Goal: Task Accomplishment & Management: Manage account settings

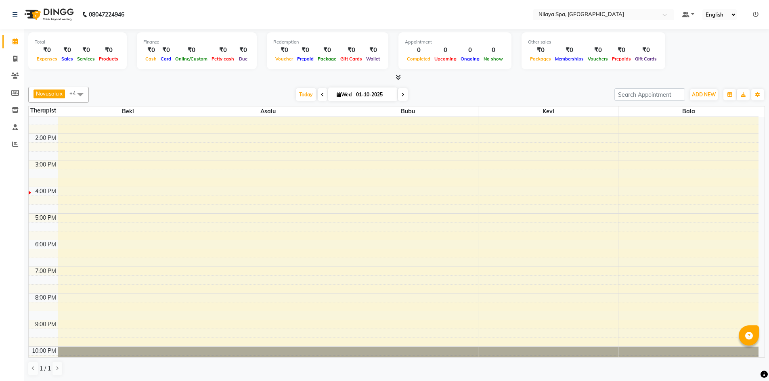
scroll to position [161, 0]
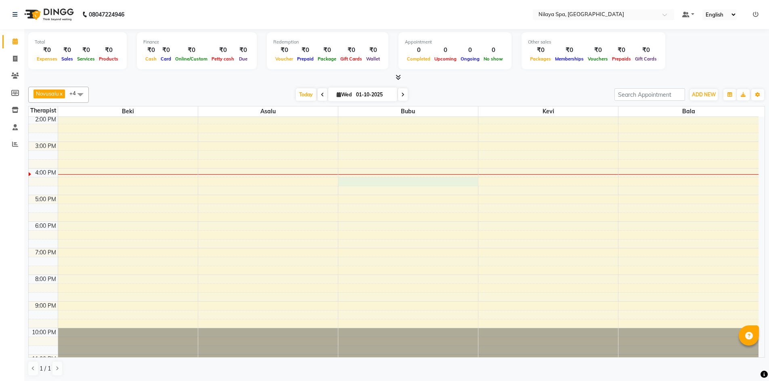
click at [342, 180] on div "8:00 AM 9:00 AM 10:00 AM 11:00 AM 12:00 PM 1:00 PM 2:00 PM 3:00 PM 4:00 PM 5:00…" at bounding box center [394, 169] width 730 height 426
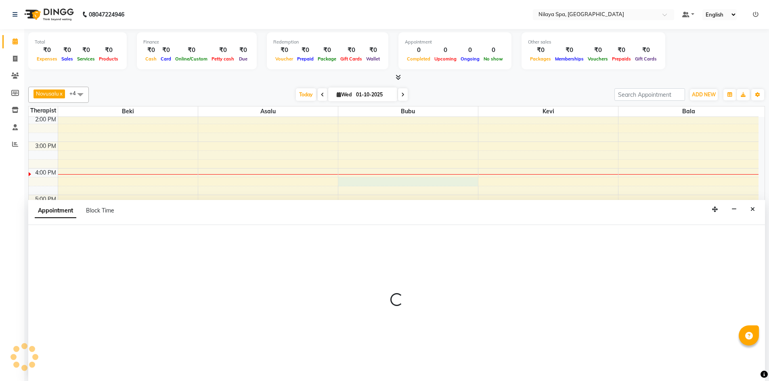
scroll to position [0, 0]
select select "92600"
select select "975"
select select "tentative"
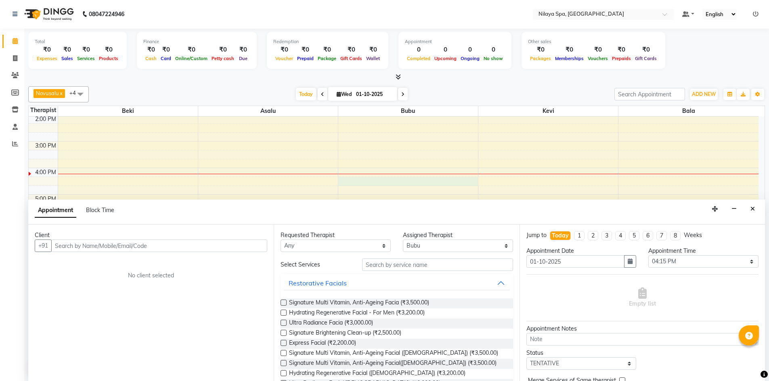
click at [96, 242] on input "text" at bounding box center [159, 246] width 216 height 13
type input "393465201493"
click at [251, 248] on span "Add Client" at bounding box center [250, 245] width 27 height 7
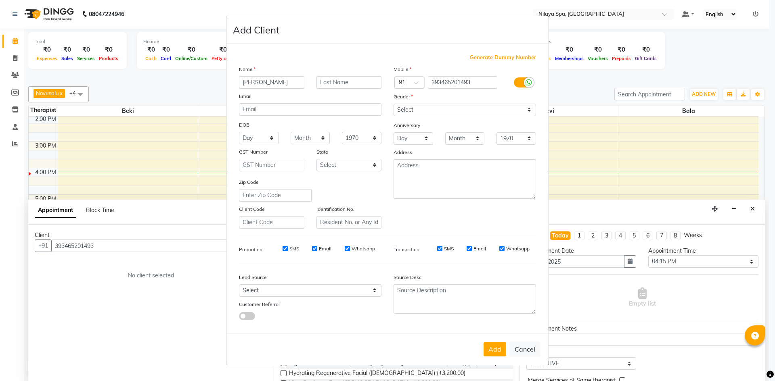
type input "[PERSON_NAME]"
click at [402, 110] on select "Select Male Female Other Prefer Not To Say" at bounding box center [465, 110] width 142 height 13
select select "[DEMOGRAPHIC_DATA]"
click at [394, 104] on select "Select Male Female Other Prefer Not To Say" at bounding box center [465, 110] width 142 height 13
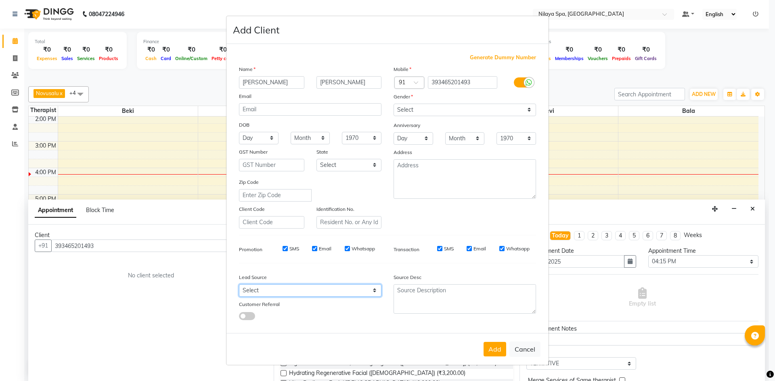
click at [309, 290] on select "Select Walk-in Referral Internet Friend Word of Mouth Advertisement Facebook Ju…" at bounding box center [310, 291] width 142 height 13
select select "57538"
click at [239, 285] on select "Select Walk-in Referral Internet Friend Word of Mouth Advertisement Facebook Ju…" at bounding box center [310, 291] width 142 height 13
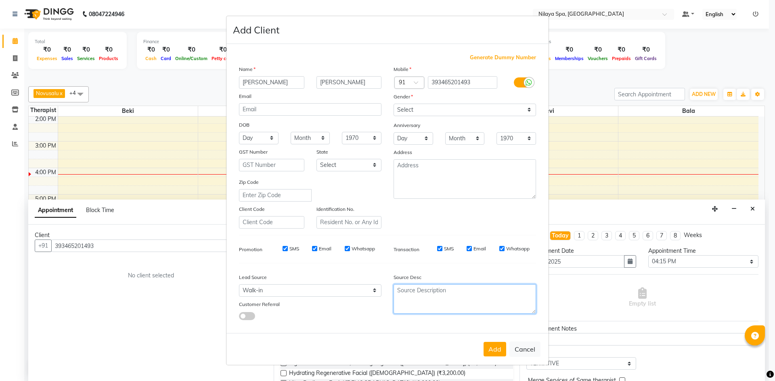
click at [470, 290] on textarea at bounding box center [465, 299] width 142 height 29
type textarea "#4008"
click at [497, 348] on button "Add" at bounding box center [495, 349] width 23 height 15
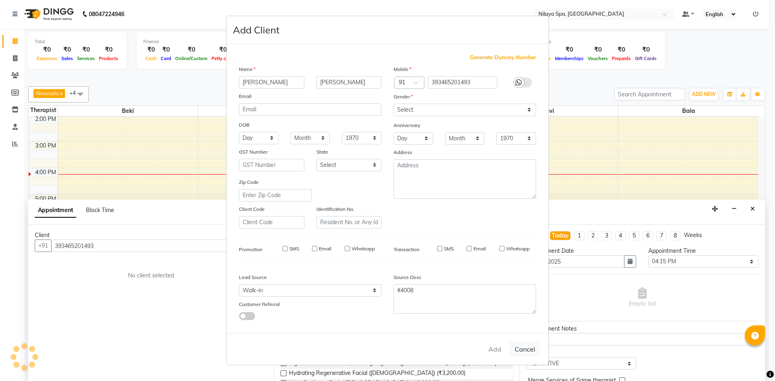
type input "39********93"
select select
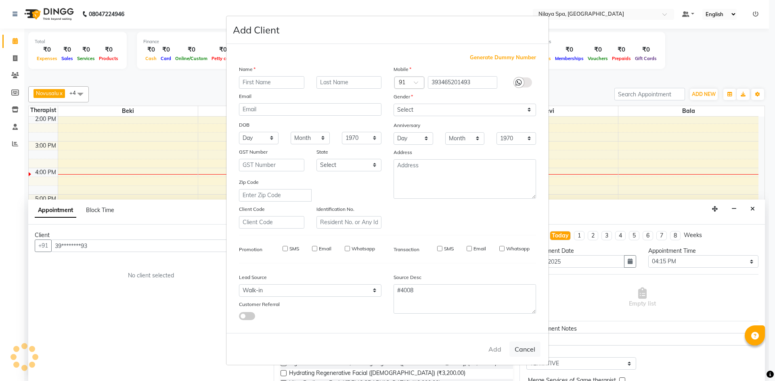
select select
checkbox input "false"
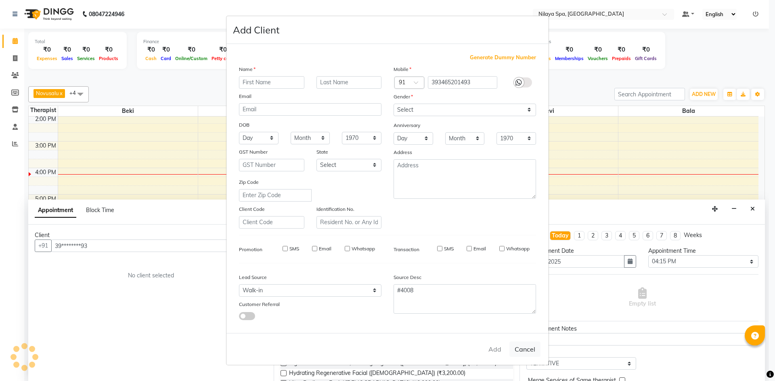
checkbox input "false"
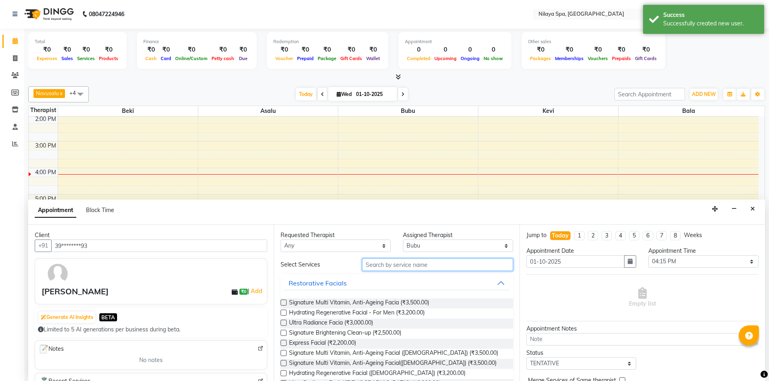
click at [446, 264] on input "text" at bounding box center [437, 265] width 151 height 13
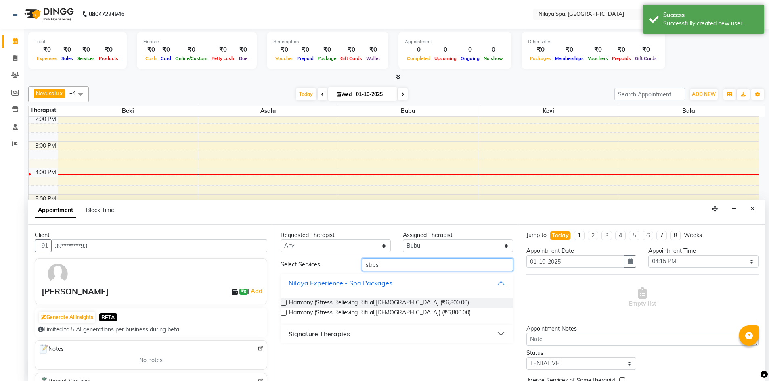
type input "stress"
drag, startPoint x: 389, startPoint y: 268, endPoint x: 361, endPoint y: 264, distance: 28.1
click at [361, 264] on div "stress" at bounding box center [437, 265] width 163 height 13
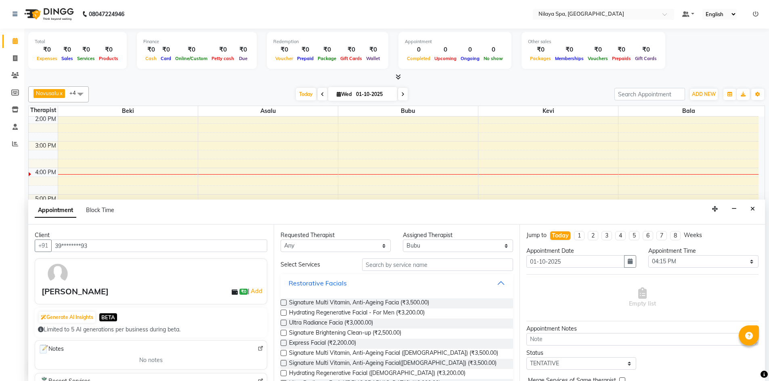
click at [422, 289] on button "Restorative Facials" at bounding box center [397, 283] width 226 height 15
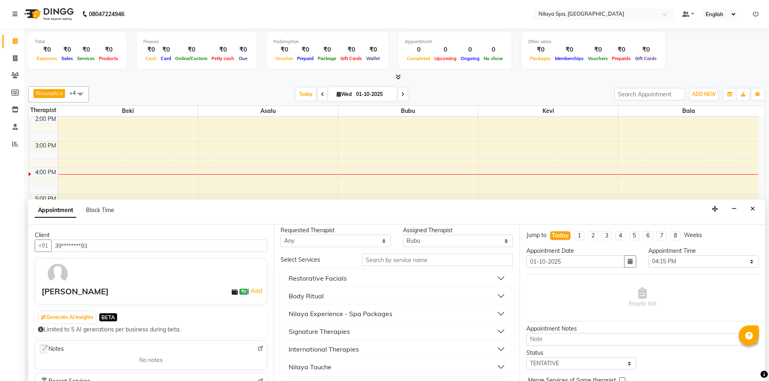
scroll to position [6, 0]
click at [385, 262] on input "text" at bounding box center [437, 259] width 151 height 13
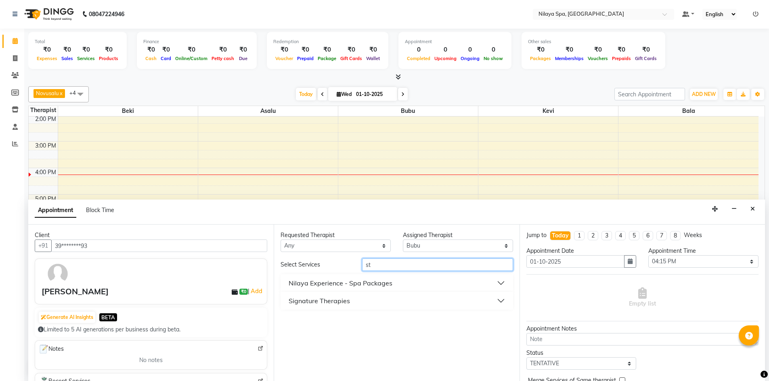
scroll to position [0, 0]
type input "s"
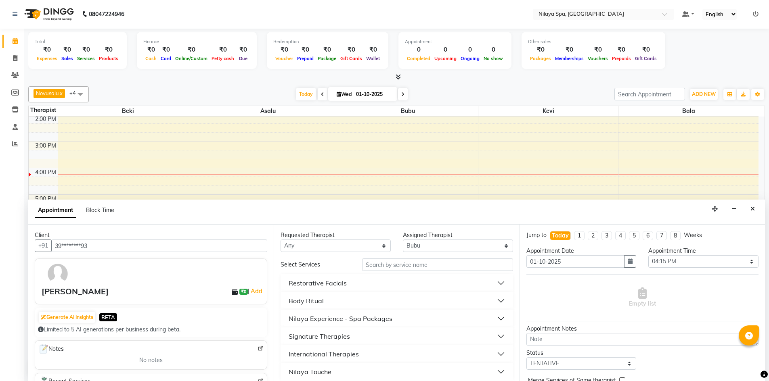
click at [393, 303] on button "Body Ritual" at bounding box center [397, 301] width 226 height 15
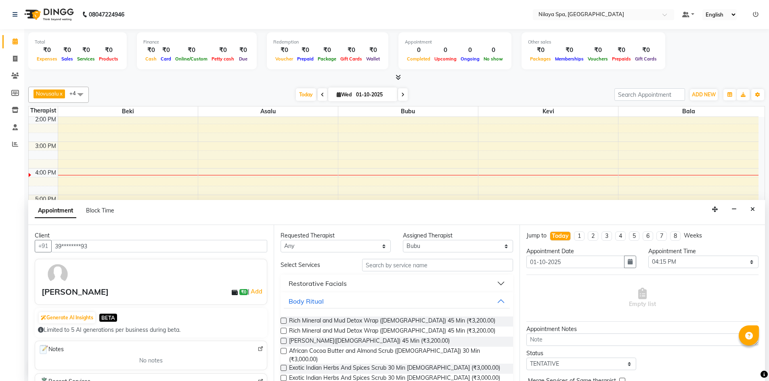
click at [418, 283] on button "Restorative Facials" at bounding box center [397, 284] width 226 height 15
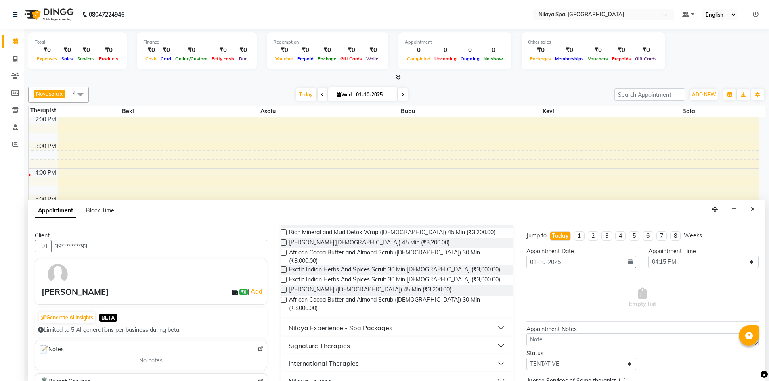
scroll to position [254, 0]
click at [361, 322] on div "Nilaya Experience - Spa Packages" at bounding box center [341, 327] width 104 height 10
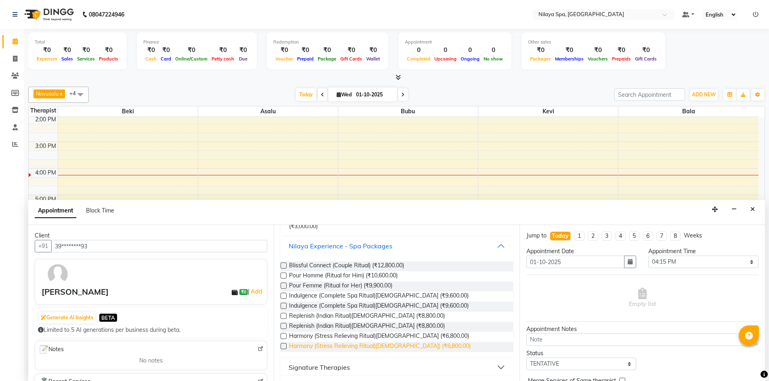
scroll to position [358, 0]
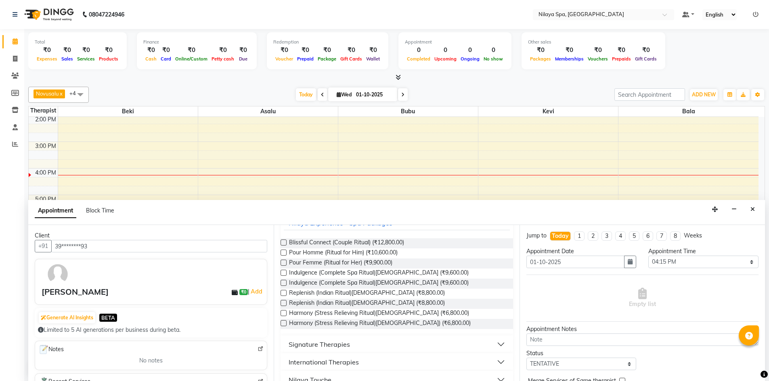
click at [400, 337] on button "Signature Therapies" at bounding box center [397, 344] width 226 height 15
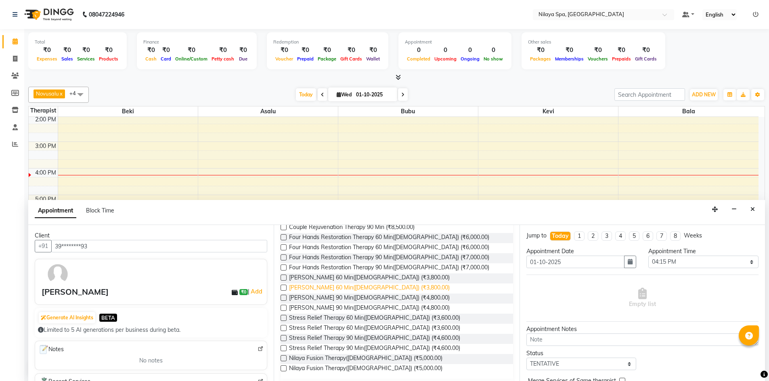
scroll to position [519, 0]
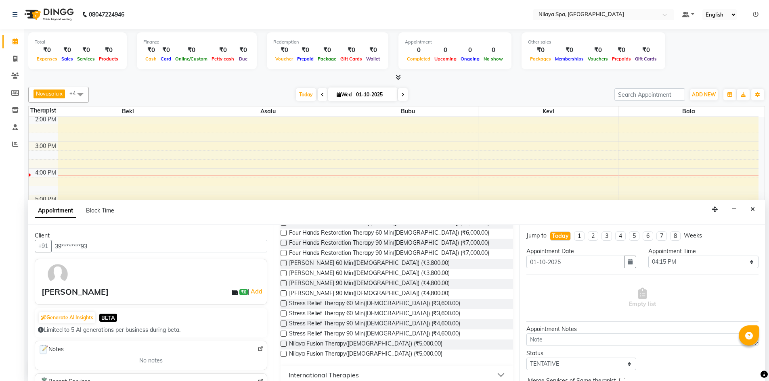
click at [283, 331] on label at bounding box center [284, 334] width 6 height 6
click at [283, 332] on input "checkbox" at bounding box center [283, 334] width 5 height 5
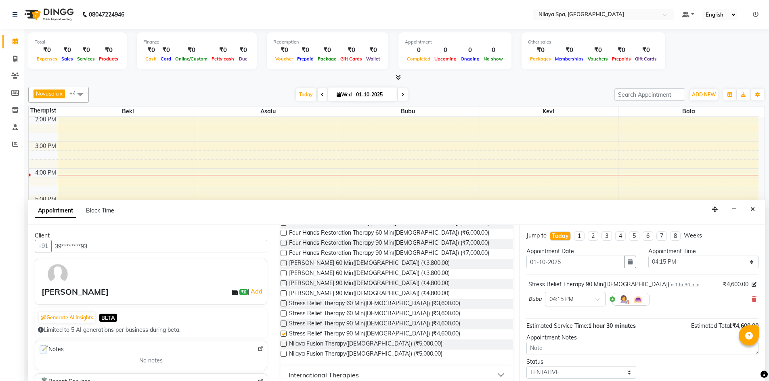
checkbox input "false"
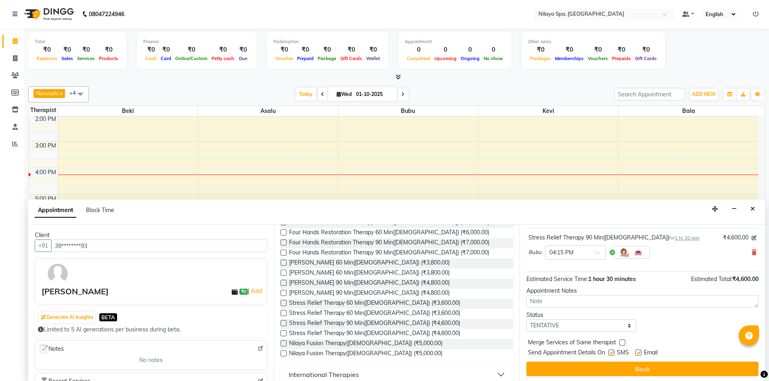
scroll to position [48, 0]
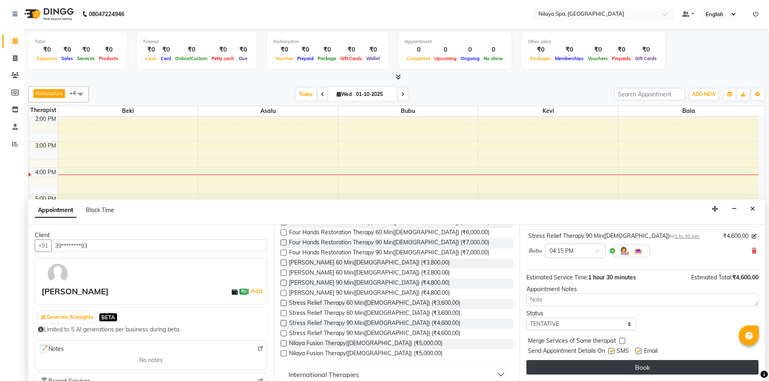
click at [657, 364] on button "Book" at bounding box center [642, 367] width 232 height 15
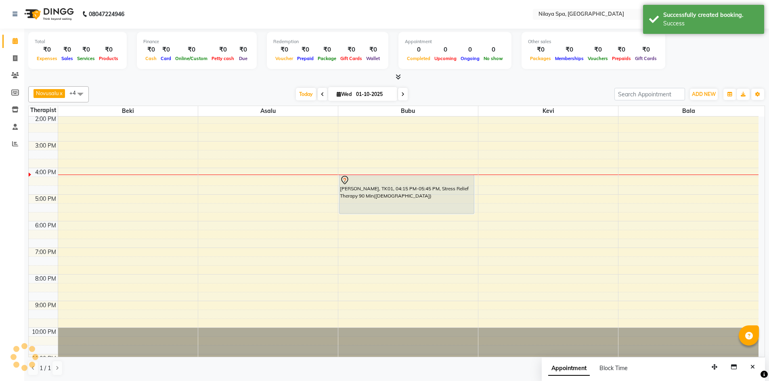
scroll to position [0, 0]
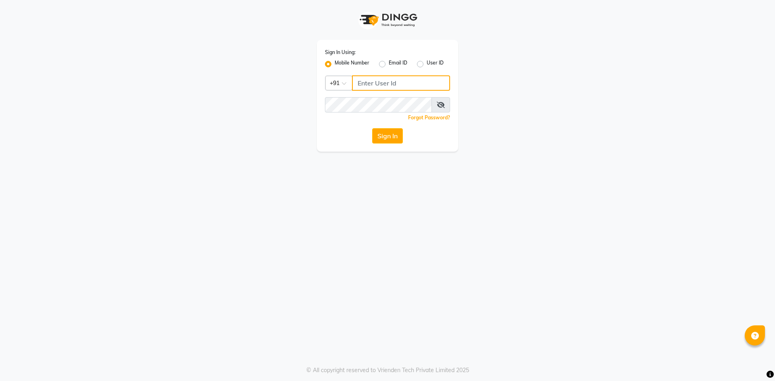
type input "9769354714"
click at [348, 61] on label "Mobile Number" at bounding box center [352, 64] width 35 height 10
click at [340, 61] on input "Mobile Number" at bounding box center [337, 61] width 5 height 5
click at [397, 83] on input "Username" at bounding box center [401, 82] width 98 height 15
type input "9769354714"
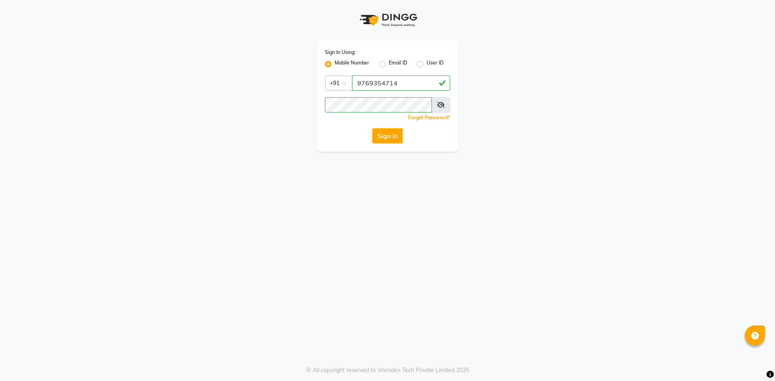
click at [400, 136] on button "Sign In" at bounding box center [387, 135] width 31 height 15
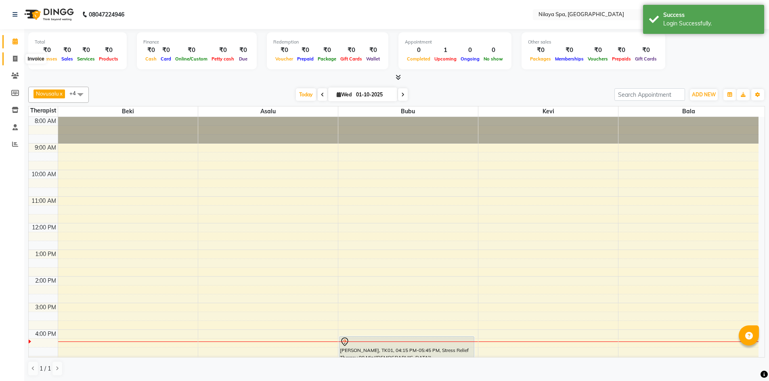
click at [15, 62] on span at bounding box center [15, 58] width 14 height 9
select select "service"
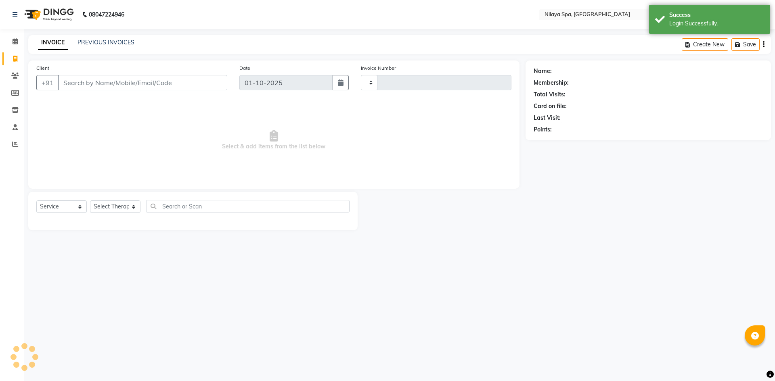
type input "0029"
select select "9038"
click at [13, 78] on icon at bounding box center [15, 76] width 8 height 6
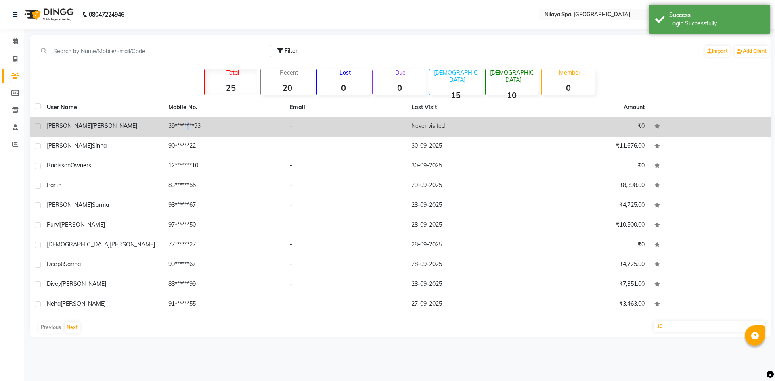
click at [184, 128] on td "39********93" at bounding box center [224, 127] width 122 height 20
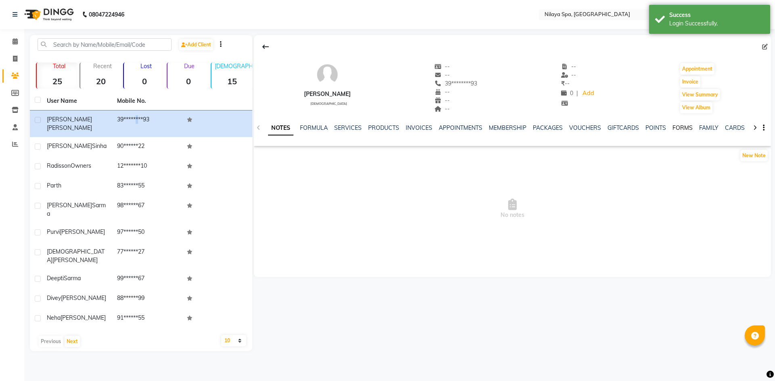
click at [675, 128] on link "FORMS" at bounding box center [683, 127] width 20 height 7
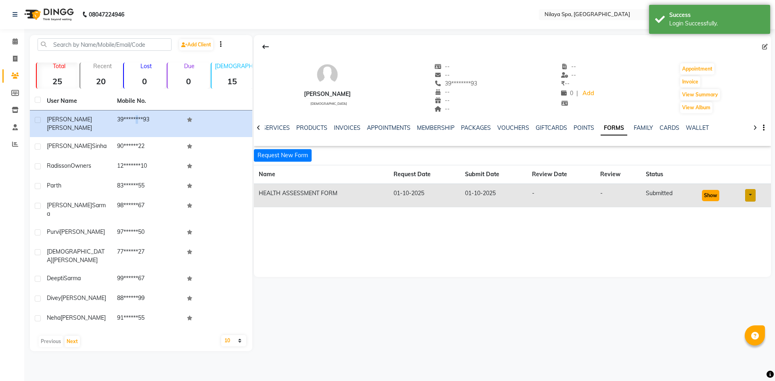
click at [708, 193] on button "Show" at bounding box center [710, 195] width 17 height 11
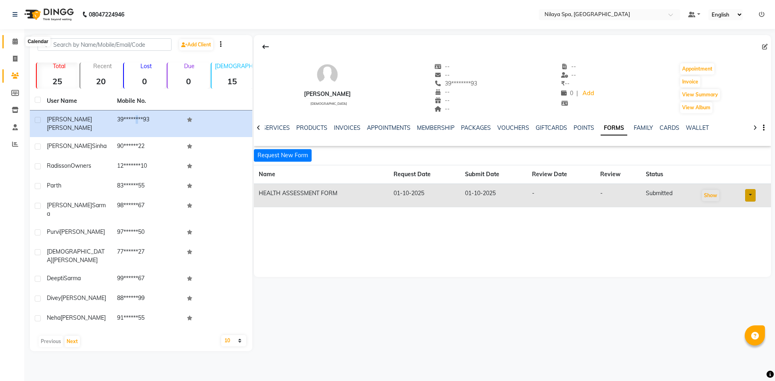
click at [13, 43] on icon at bounding box center [15, 41] width 5 height 6
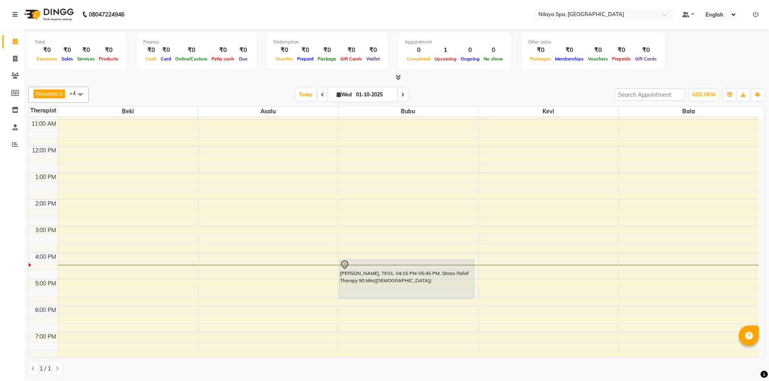
scroll to position [81, 0]
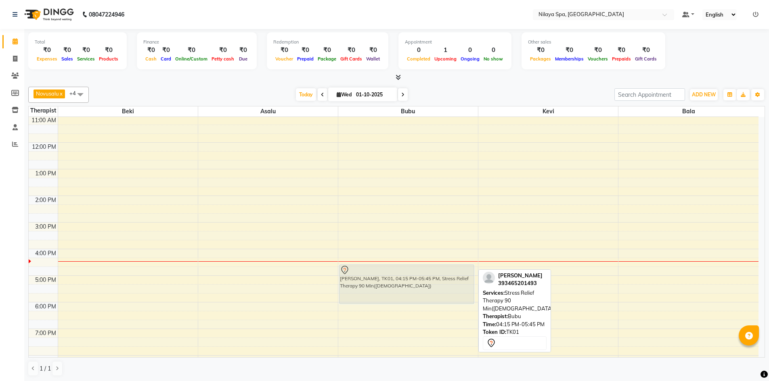
drag, startPoint x: 386, startPoint y: 271, endPoint x: 386, endPoint y: 279, distance: 8.5
click at [386, 279] on div "Luca Puccinelli, TK01, 04:15 PM-05:45 PM, Stress Relief Therapy 90 Min(Male) Lu…" at bounding box center [408, 249] width 140 height 426
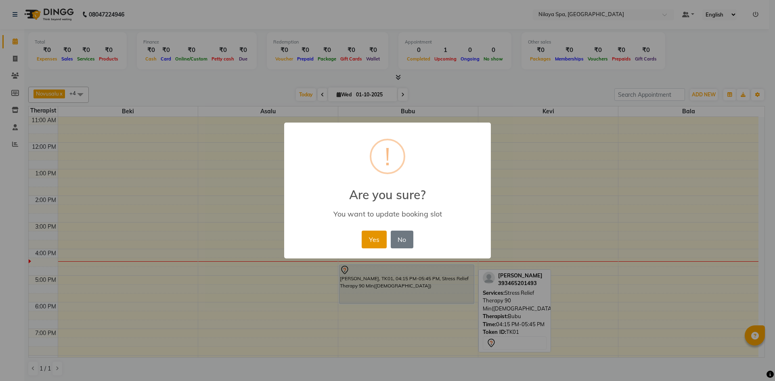
click at [371, 240] on button "Yes" at bounding box center [374, 240] width 25 height 18
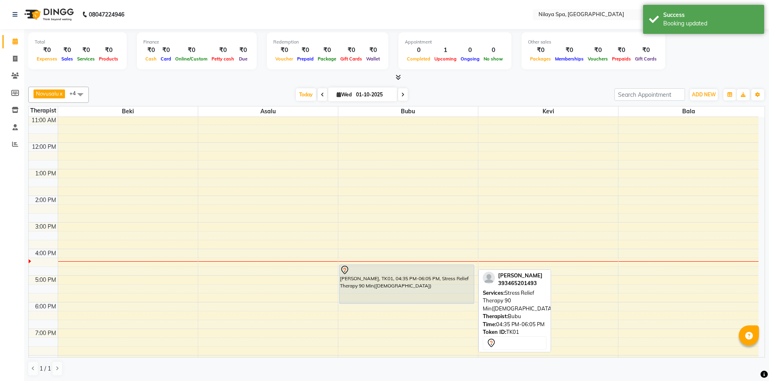
click at [379, 277] on div "[PERSON_NAME], TK01, 04:35 PM-06:05 PM, Stress Relief Therapy 90 Min([DEMOGRAPH…" at bounding box center [406, 284] width 135 height 39
click at [382, 279] on div "[PERSON_NAME], TK01, 04:35 PM-06:05 PM, Stress Relief Therapy 90 Min([DEMOGRAPH…" at bounding box center [406, 284] width 135 height 39
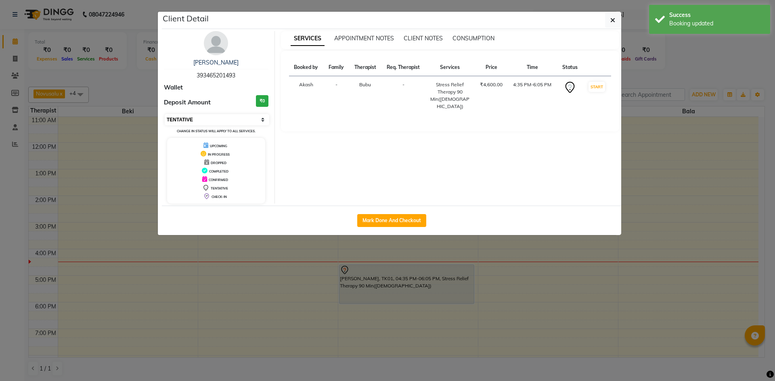
click at [250, 122] on select "Select IN SERVICE CONFIRMED TENTATIVE CHECK IN MARK DONE UPCOMING" at bounding box center [217, 119] width 105 height 11
select select "1"
click at [165, 114] on select "Select IN SERVICE CONFIRMED TENTATIVE CHECK IN MARK DONE UPCOMING" at bounding box center [217, 119] width 105 height 11
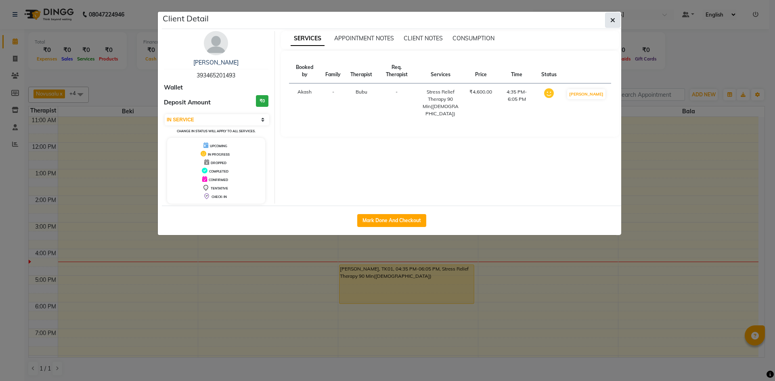
click at [616, 20] on button "button" at bounding box center [612, 20] width 15 height 15
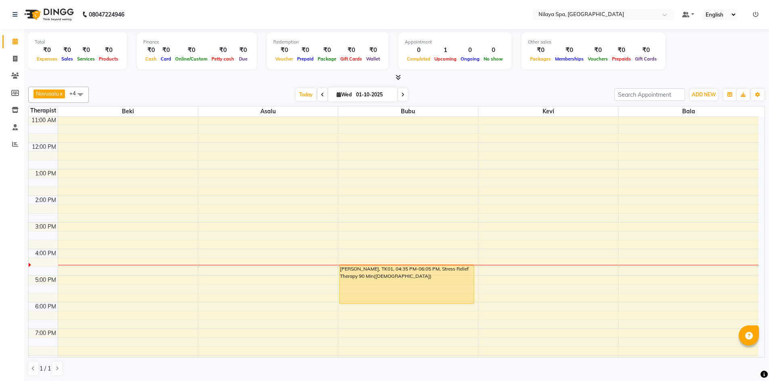
scroll to position [40, 0]
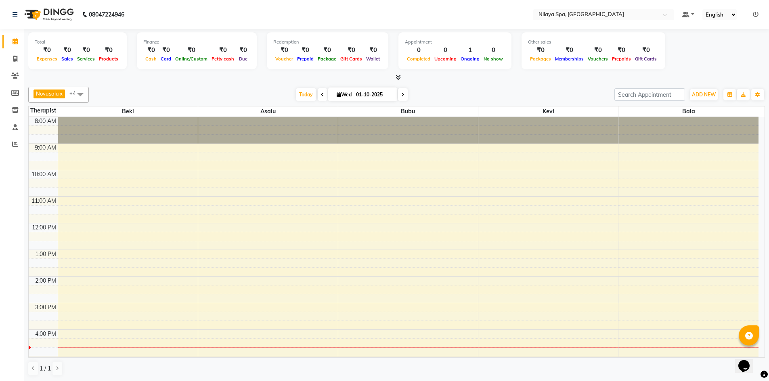
scroll to position [170, 0]
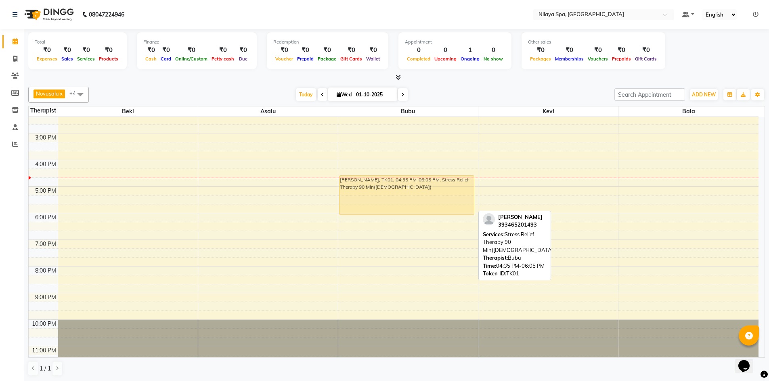
click at [391, 185] on div "Luca Puccinelli, TK01, 04:35 PM-06:05 PM, Stress Relief Therapy 90 Min(Male) Lu…" at bounding box center [408, 160] width 140 height 426
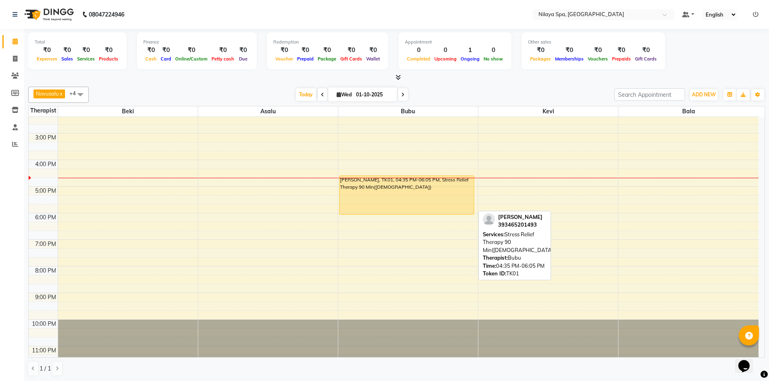
click at [427, 191] on div "[PERSON_NAME], TK01, 04:35 PM-06:05 PM, Stress Relief Therapy 90 Min([DEMOGRAPH…" at bounding box center [406, 195] width 135 height 39
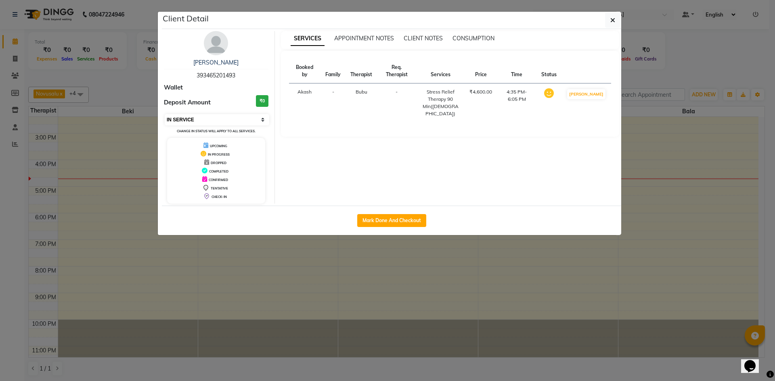
click at [246, 117] on select "Select IN SERVICE CONFIRMED TENTATIVE CHECK IN MARK DONE UPCOMING" at bounding box center [217, 119] width 105 height 11
select select "5"
click at [165, 114] on select "Select IN SERVICE CONFIRMED TENTATIVE CHECK IN MARK DONE UPCOMING" at bounding box center [217, 119] width 105 height 11
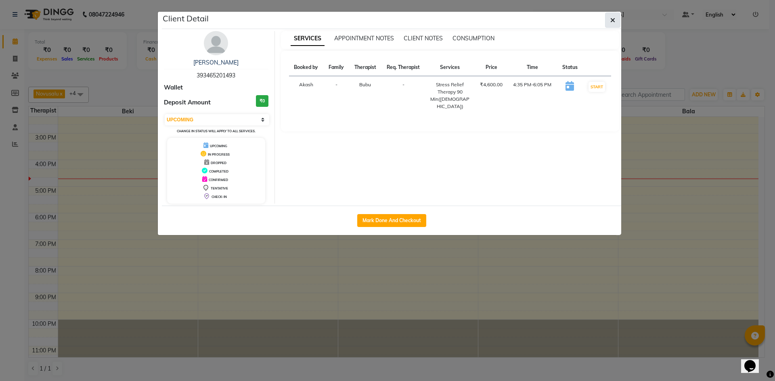
click at [613, 18] on icon "button" at bounding box center [612, 20] width 5 height 6
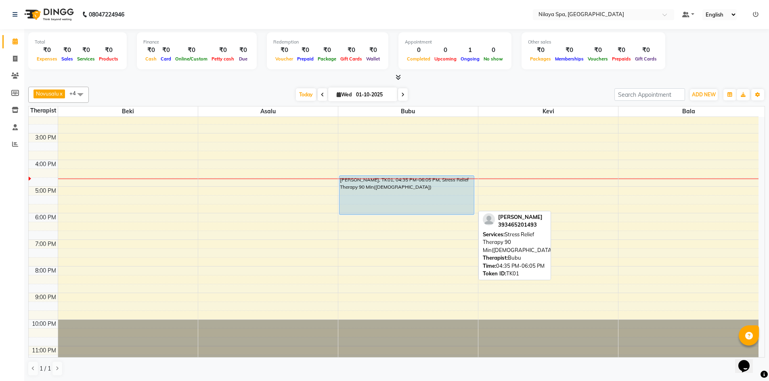
click at [423, 193] on div "[PERSON_NAME], TK01, 04:35 PM-06:05 PM, Stress Relief Therapy 90 Min([DEMOGRAPH…" at bounding box center [406, 195] width 135 height 39
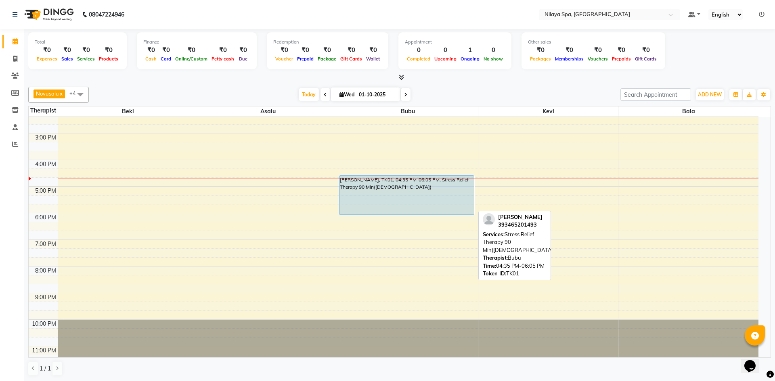
select select "5"
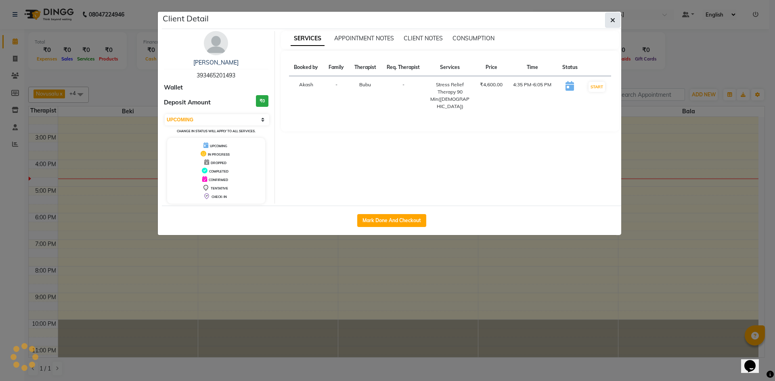
click at [613, 19] on icon "button" at bounding box center [612, 20] width 5 height 6
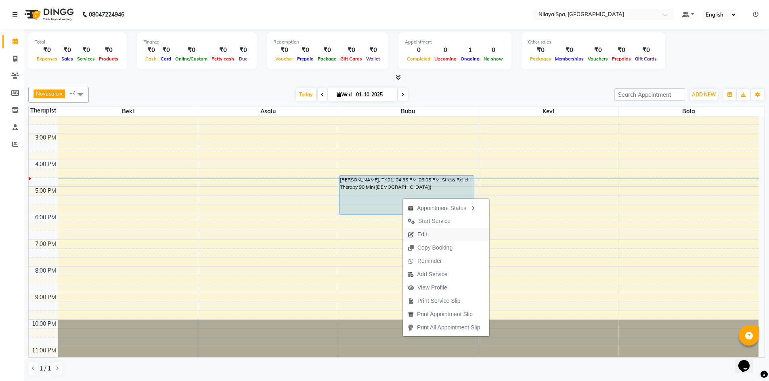
click at [420, 237] on span "Edit" at bounding box center [422, 234] width 10 height 8
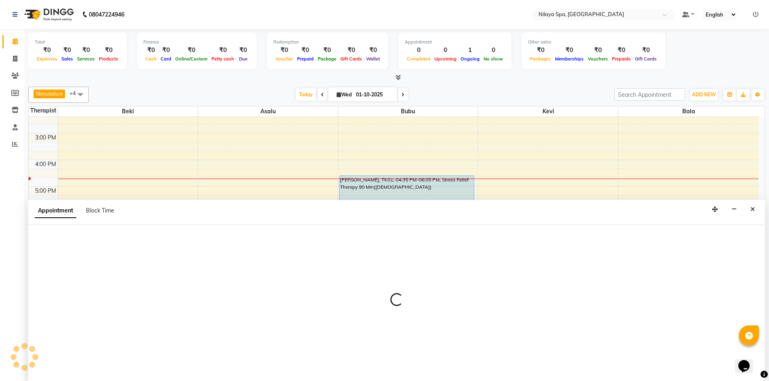
scroll to position [185, 0]
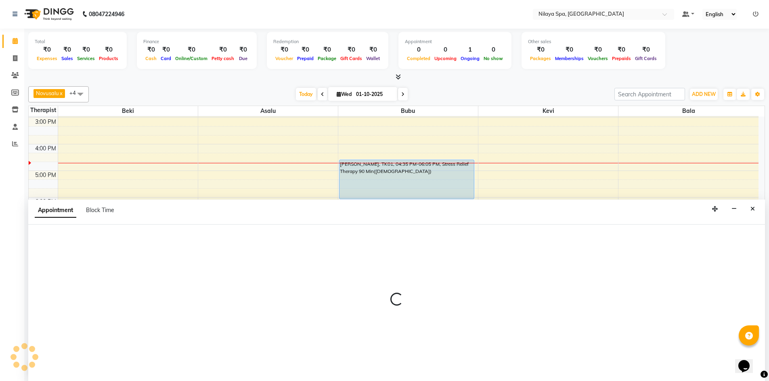
select select "92600"
select select "upcoming"
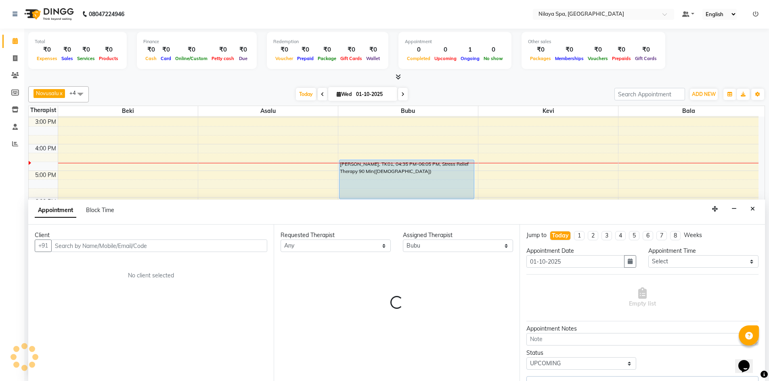
select select "4564"
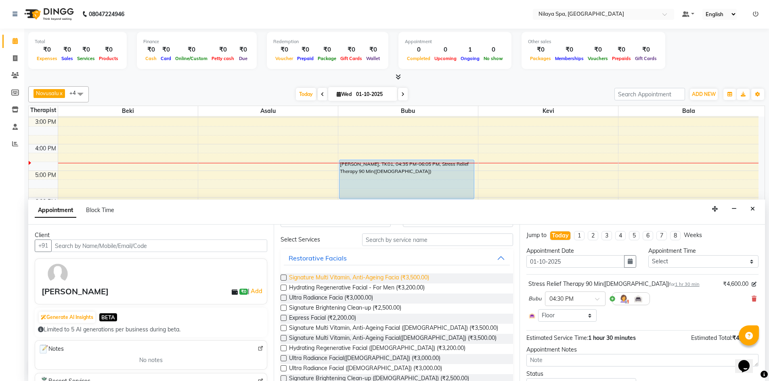
scroll to position [0, 0]
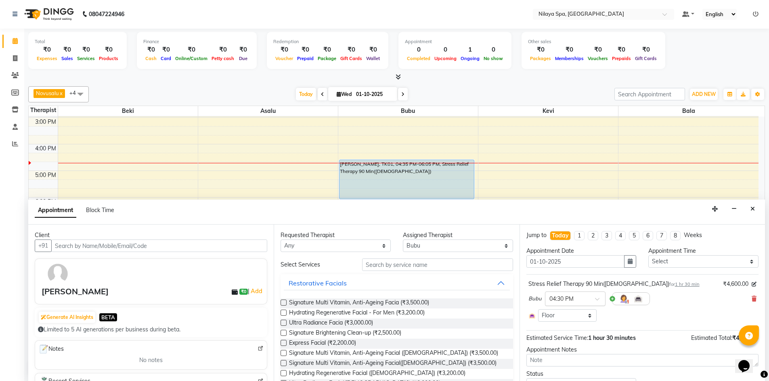
click at [595, 300] on span at bounding box center [600, 302] width 10 height 8
click at [754, 212] on button "Close" at bounding box center [753, 209] width 12 height 13
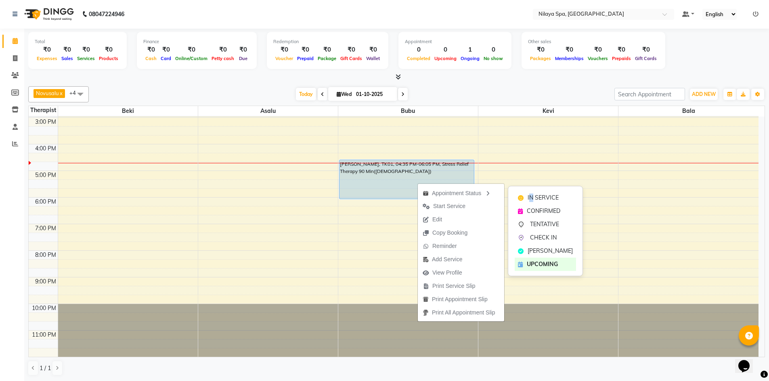
click at [531, 195] on span "IN SERVICE" at bounding box center [543, 198] width 31 height 8
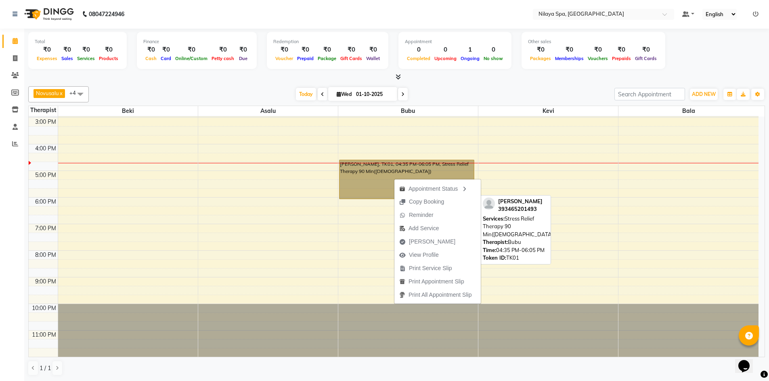
click at [380, 171] on link "[PERSON_NAME], TK01, 04:35 PM-06:05 PM, Stress Relief Therapy 90 Min([DEMOGRAPH…" at bounding box center [407, 180] width 136 height 40
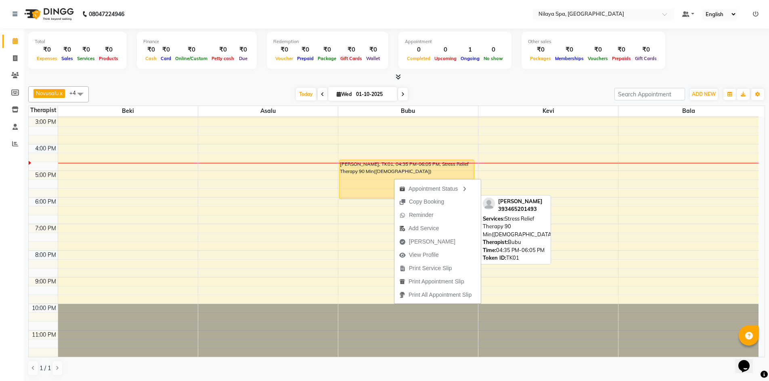
select select "1"
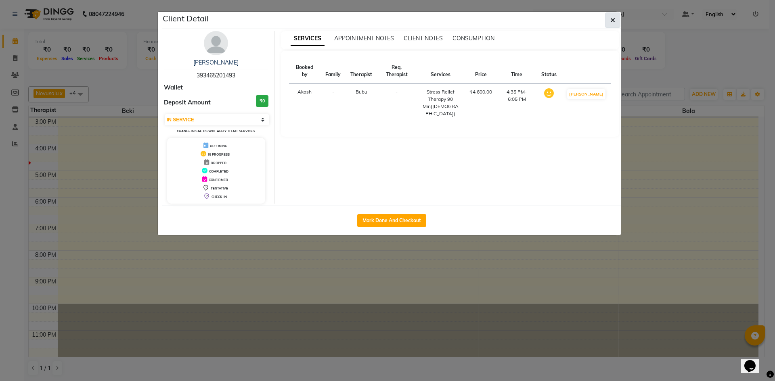
click at [613, 23] on icon "button" at bounding box center [612, 20] width 5 height 6
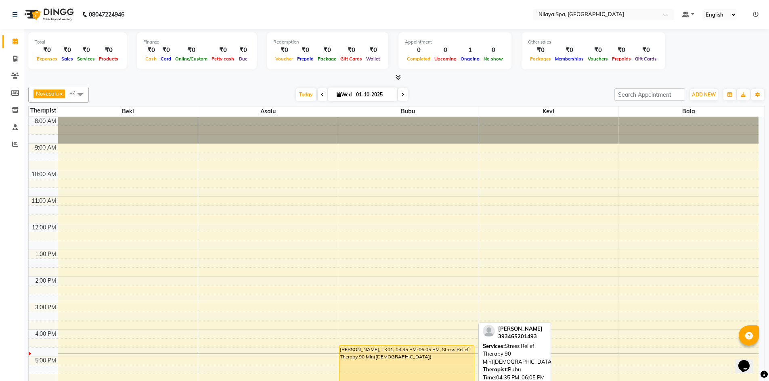
click at [430, 357] on div "[PERSON_NAME], TK01, 04:35 PM-06:05 PM, Stress Relief Therapy 90 Min([DEMOGRAPH…" at bounding box center [406, 365] width 135 height 39
select select "1"
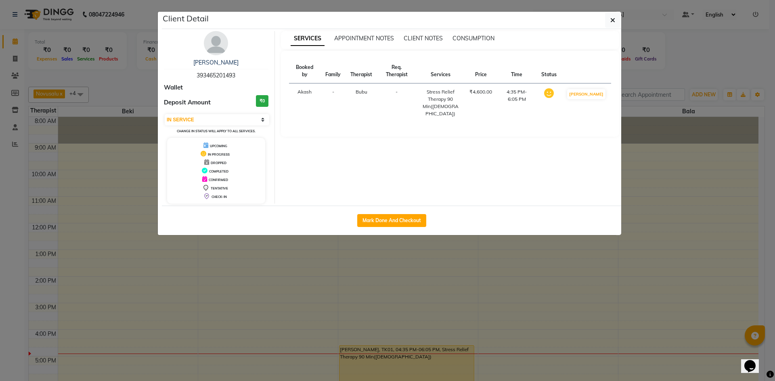
click at [613, 22] on icon "button" at bounding box center [612, 20] width 5 height 6
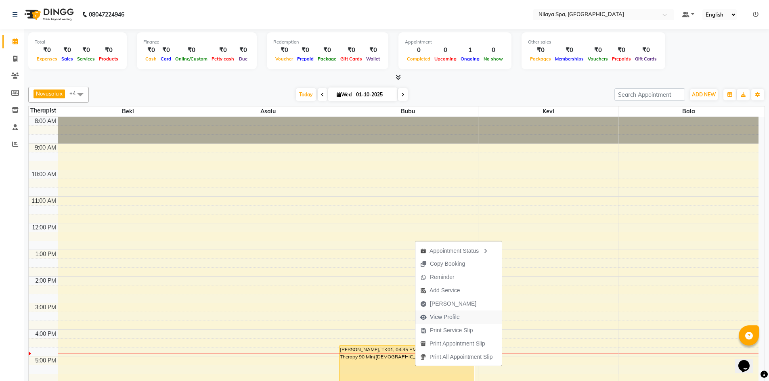
click at [454, 317] on span "View Profile" at bounding box center [445, 317] width 30 height 8
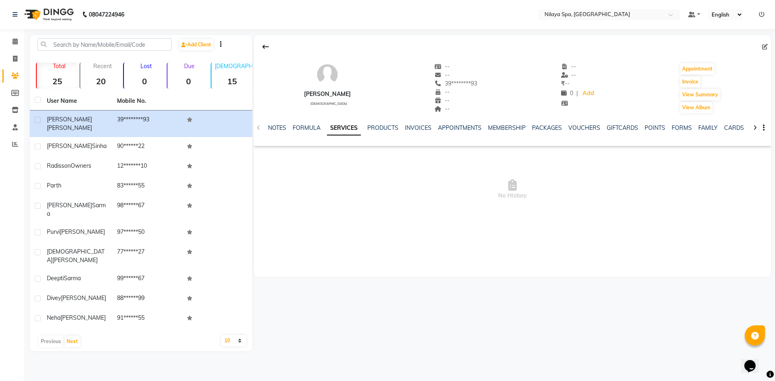
click at [679, 122] on div "NOTES FORMULA SERVICES PRODUCTS INVOICES APPOINTMENTS MEMBERSHIP PACKAGES VOUCH…" at bounding box center [512, 128] width 517 height 28
click at [683, 130] on link "FORMS" at bounding box center [682, 127] width 20 height 7
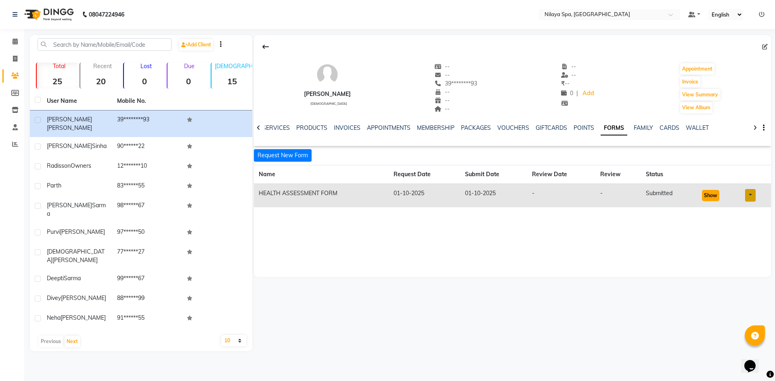
click at [710, 196] on button "Show" at bounding box center [710, 195] width 17 height 11
